Goal: Check status: Check status

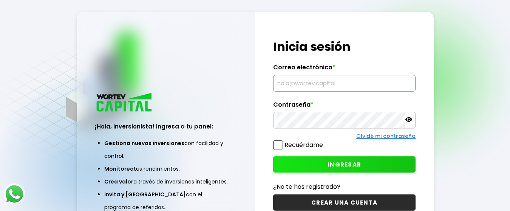
click at [286, 86] on input "text" at bounding box center [344, 84] width 136 height 16
type input "[EMAIL_ADDRESS][DOMAIN_NAME]"
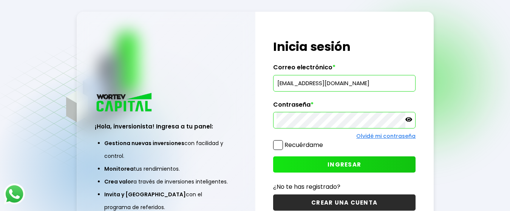
click at [409, 120] on icon at bounding box center [408, 119] width 7 height 5
click at [356, 167] on span "INGRESAR" at bounding box center [344, 165] width 34 height 8
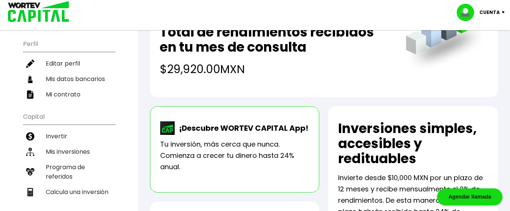
scroll to position [86, 0]
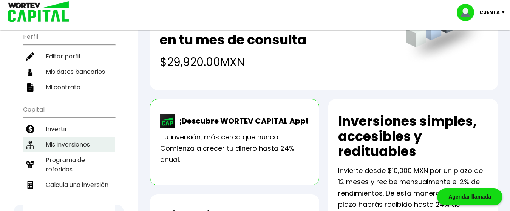
click at [75, 142] on li "Mis inversiones" at bounding box center [69, 144] width 92 height 15
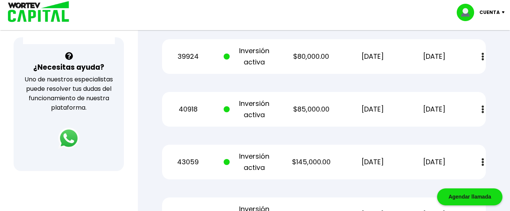
scroll to position [267, 0]
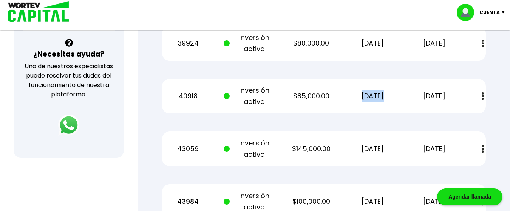
drag, startPoint x: 370, startPoint y: 99, endPoint x: 339, endPoint y: 94, distance: 32.1
click at [339, 94] on div "40918 Inversión activa $85,000.00 [DATE] [DATE] Estado de cuenta" at bounding box center [324, 96] width 324 height 35
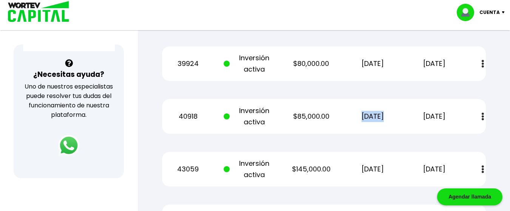
scroll to position [264, 0]
